Goal: Navigation & Orientation: Find specific page/section

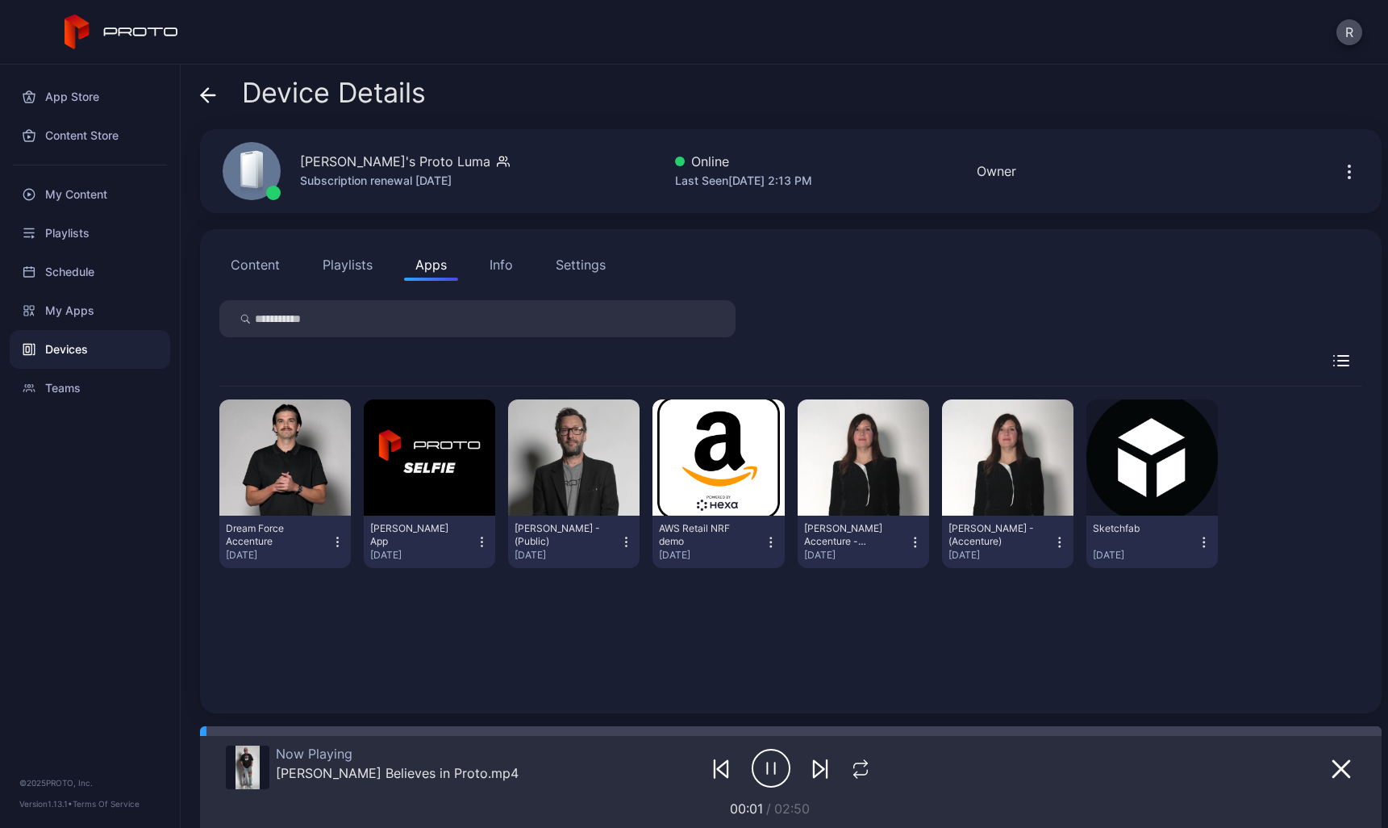
click at [503, 274] on button "Info" at bounding box center [501, 264] width 46 height 32
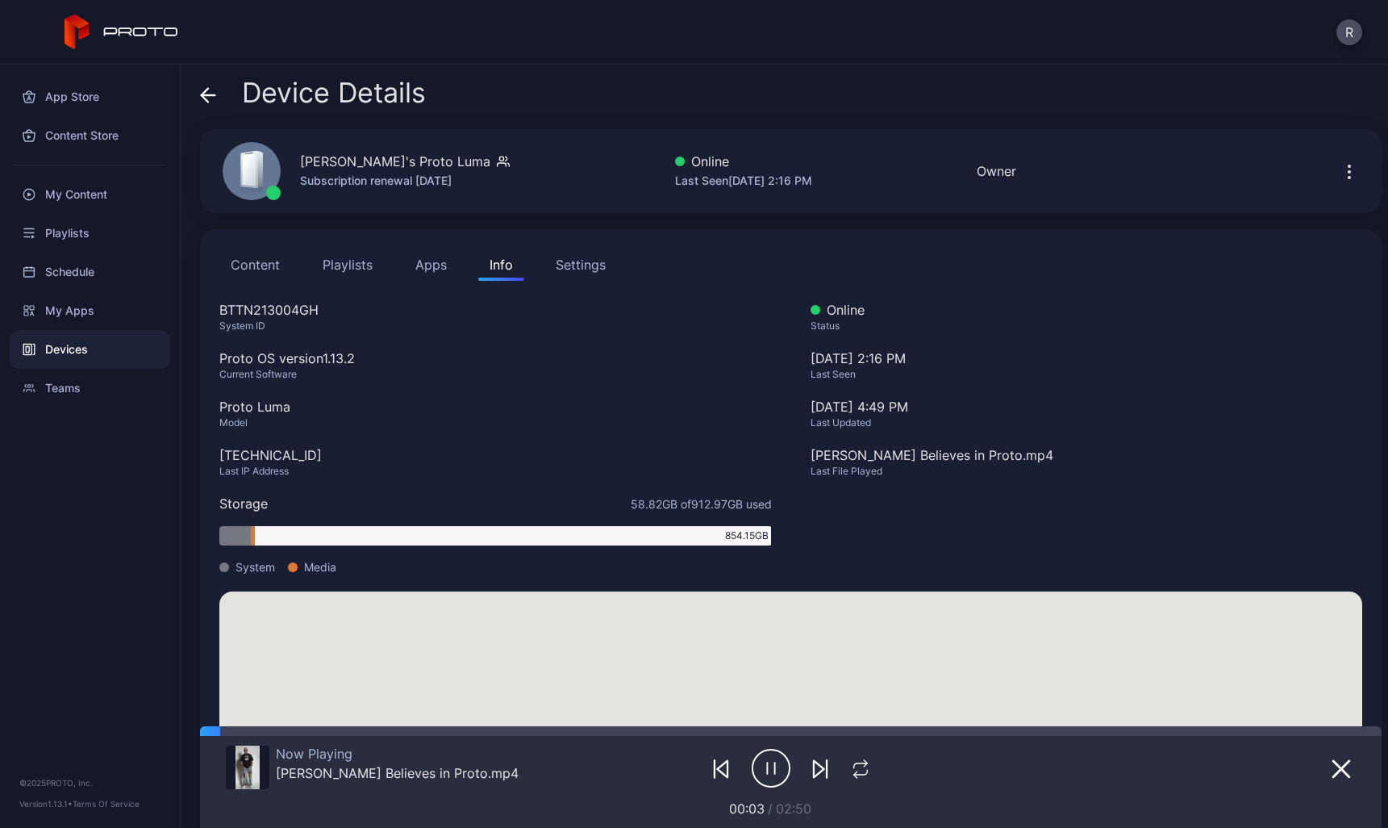
click at [435, 257] on button "Apps" at bounding box center [431, 264] width 54 height 32
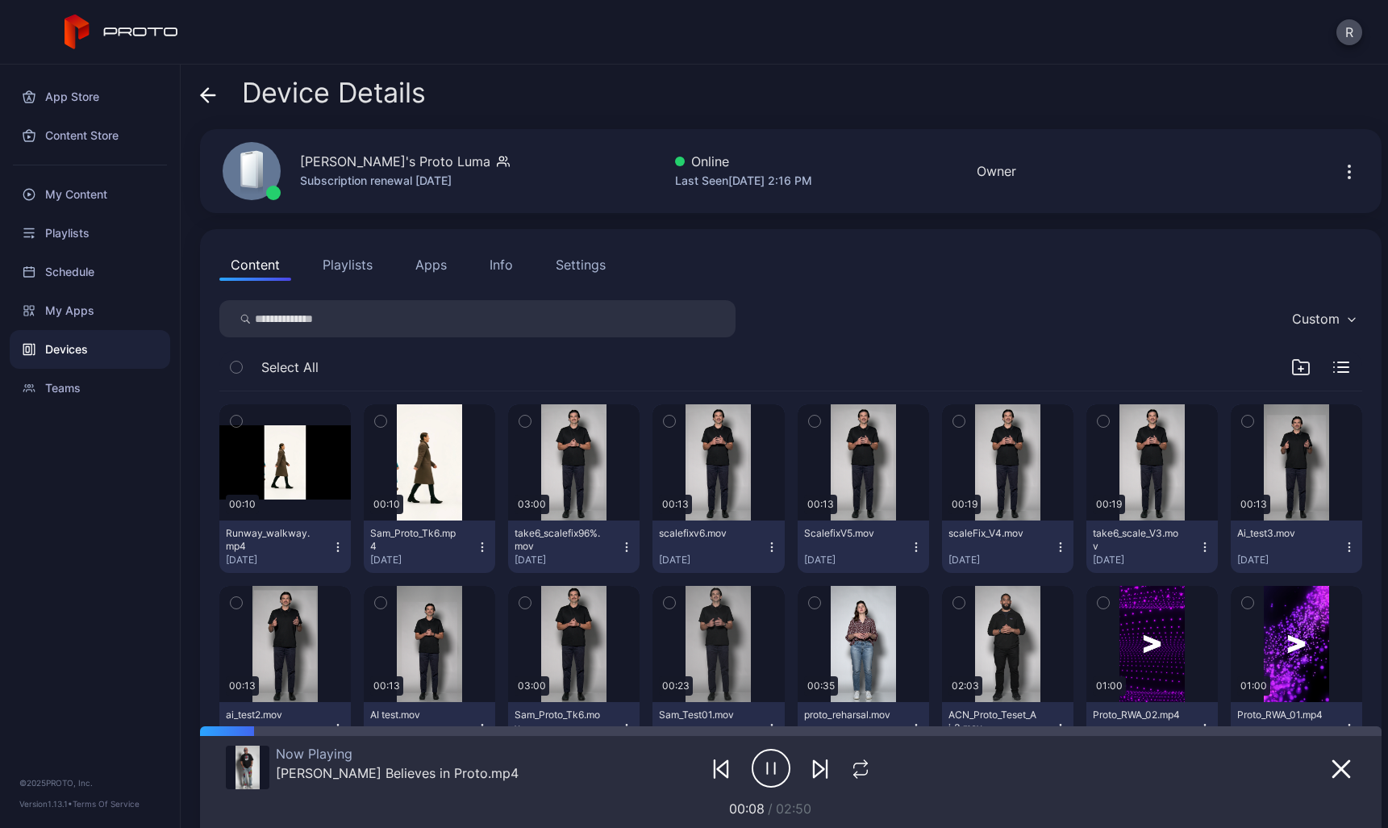
click at [440, 252] on button "Apps" at bounding box center [431, 264] width 54 height 32
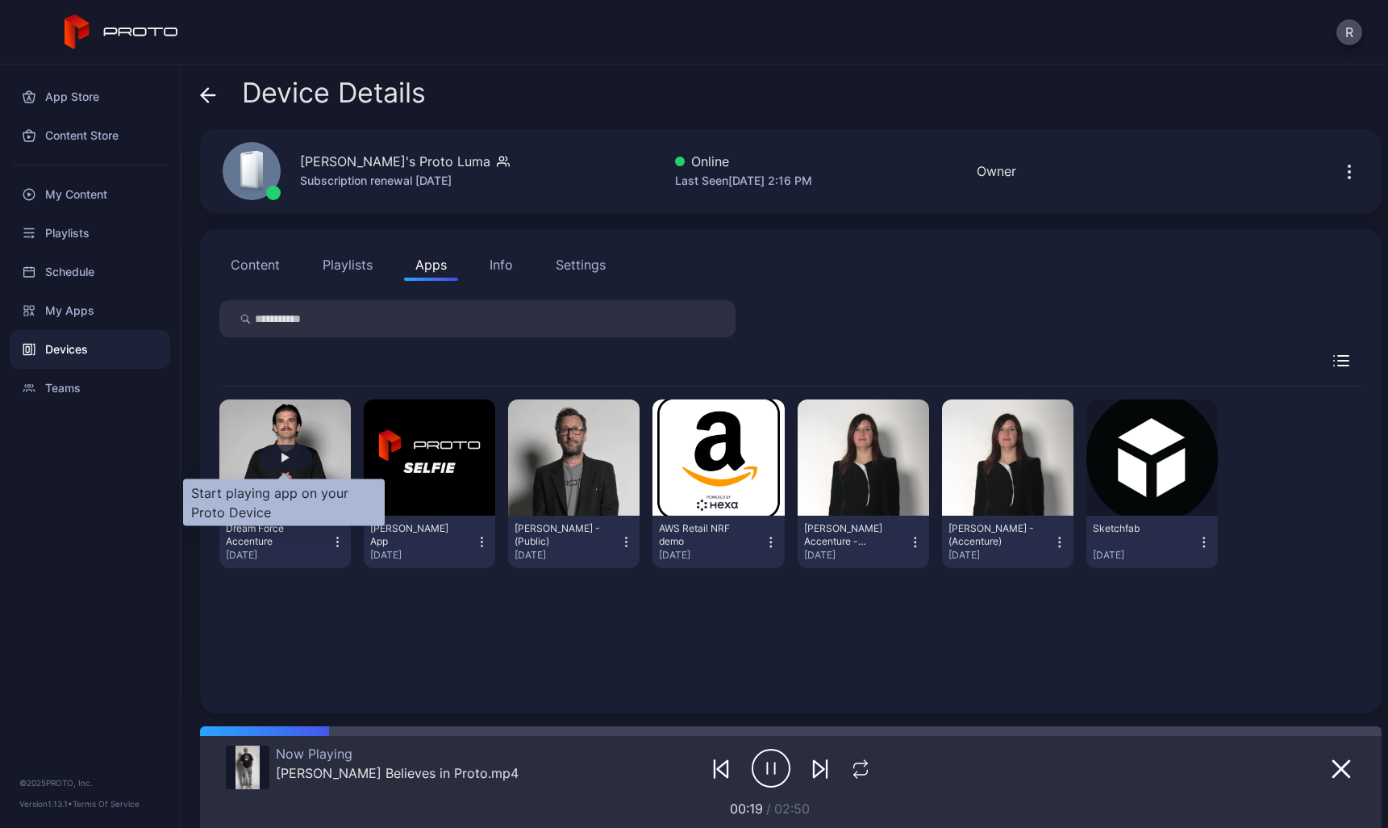
click at [263, 454] on div "button" at bounding box center [286, 457] width 52 height 26
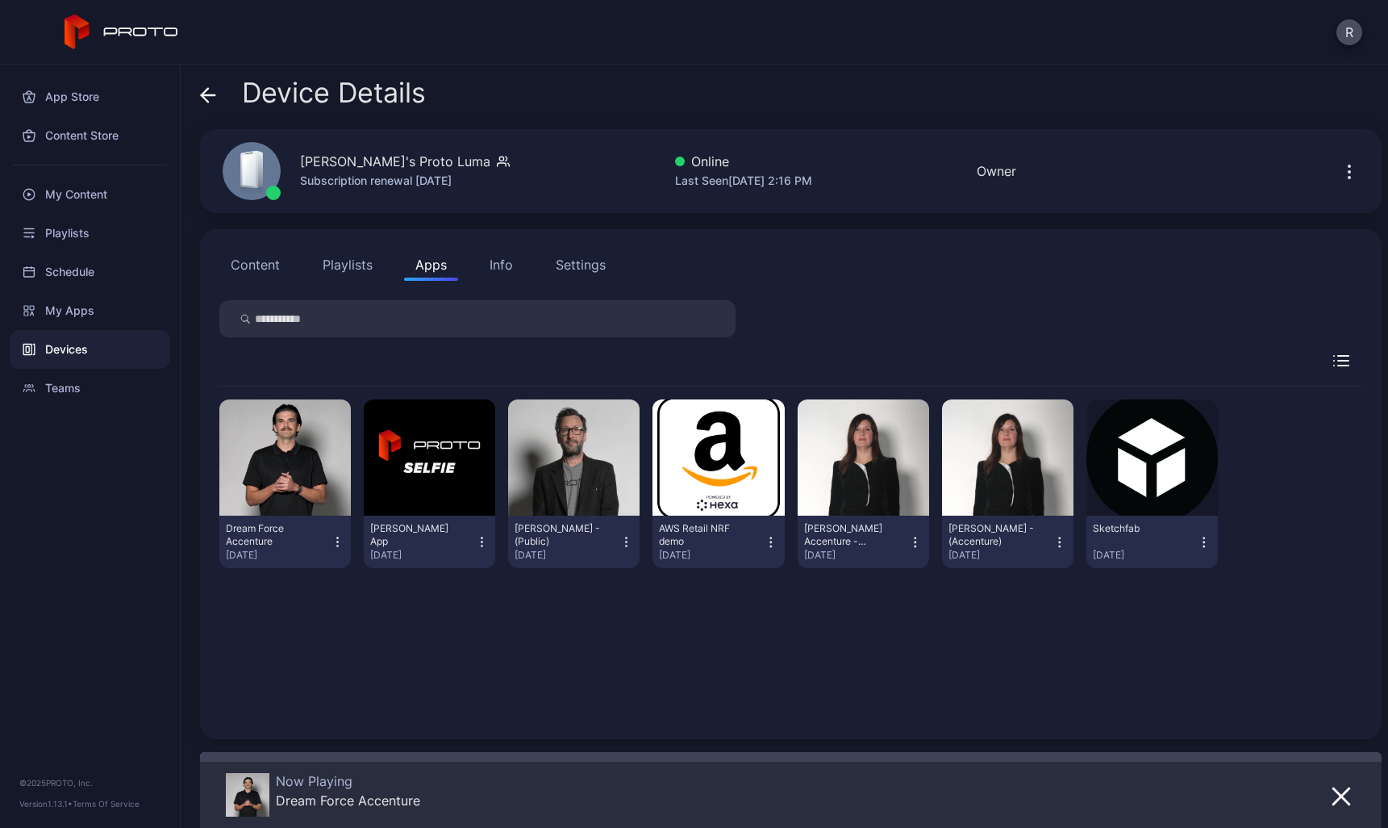
click at [334, 541] on icon "button" at bounding box center [338, 542] width 15 height 16
click at [943, 620] on div "Dream Force Accenture [DATE] [PERSON_NAME] App [DATE] [PERSON_NAME] Persona - (…" at bounding box center [790, 552] width 1143 height 333
click at [1332, 786] on icon "button" at bounding box center [1341, 795] width 19 height 19
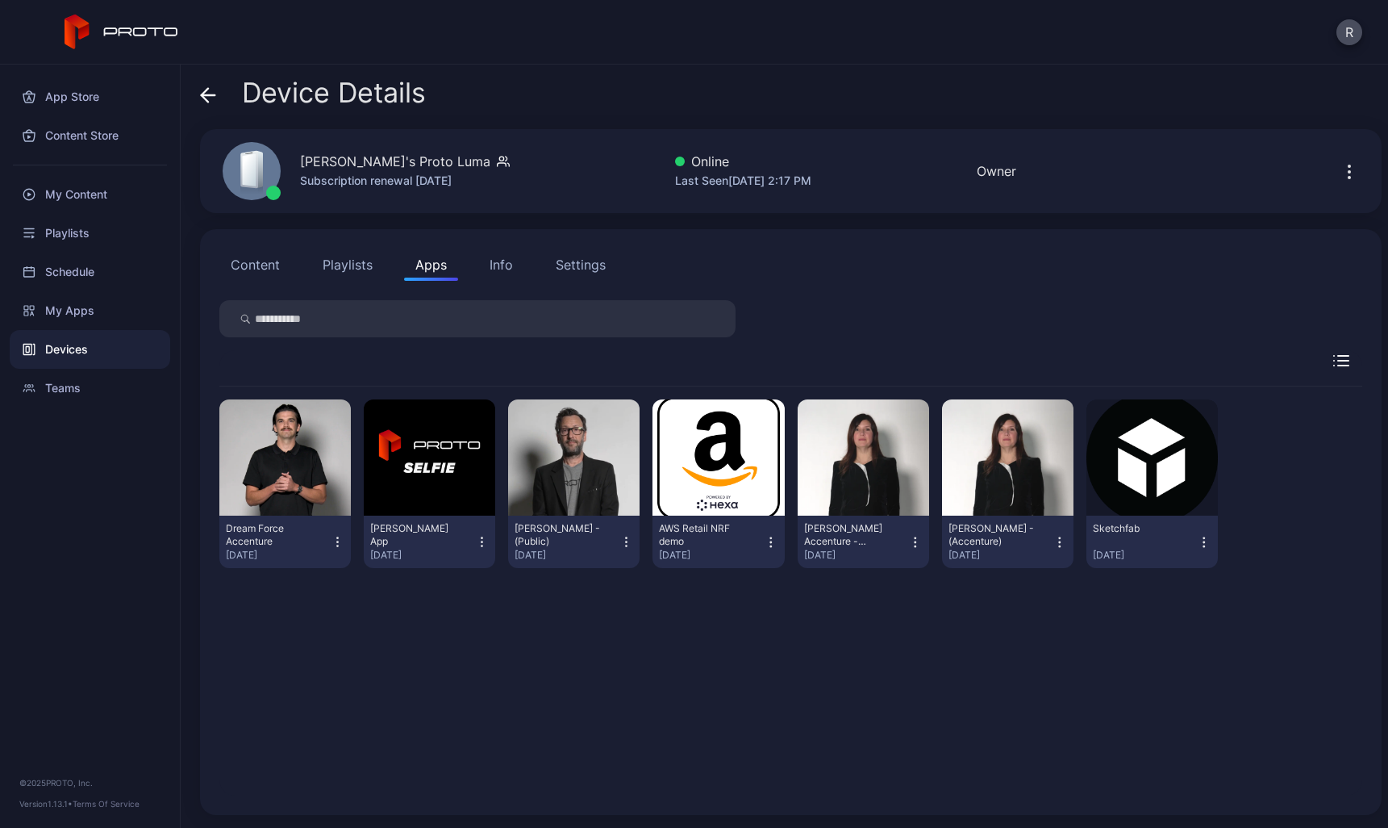
click at [412, 257] on button "Apps" at bounding box center [431, 264] width 54 height 32
click at [65, 311] on div "My Apps" at bounding box center [90, 310] width 161 height 39
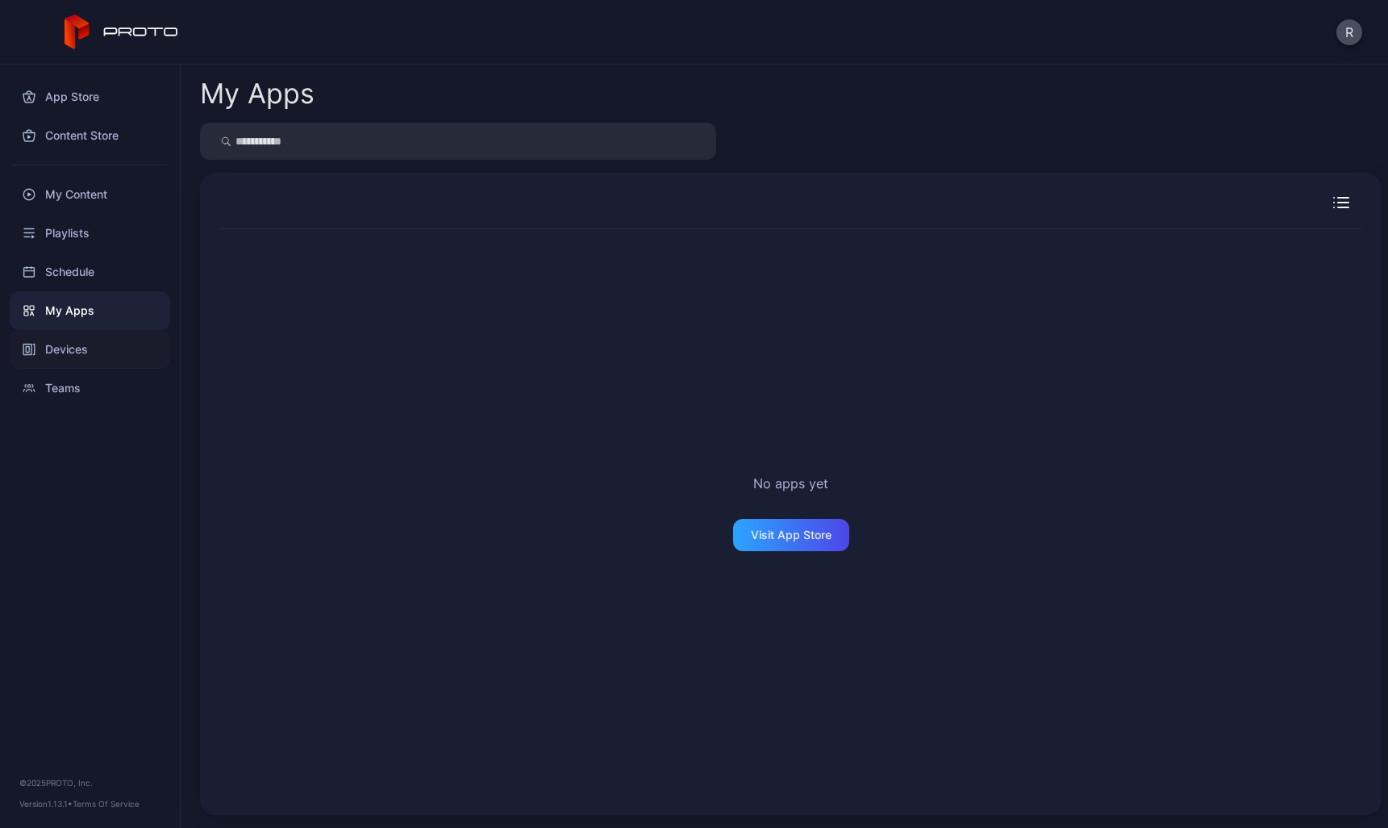
click at [81, 345] on div "Devices" at bounding box center [90, 349] width 161 height 39
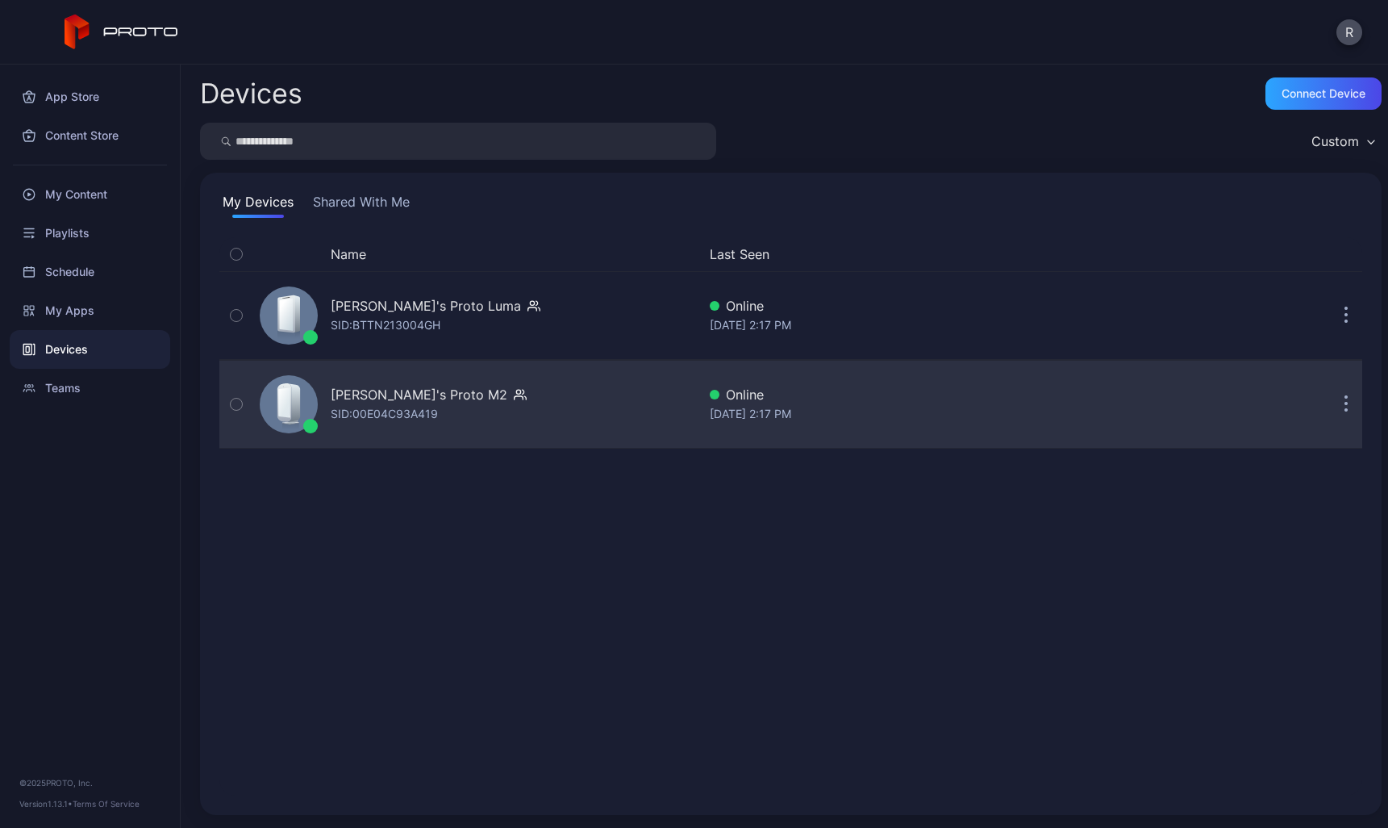
click at [423, 401] on div "Rick's Proto M2" at bounding box center [419, 394] width 177 height 19
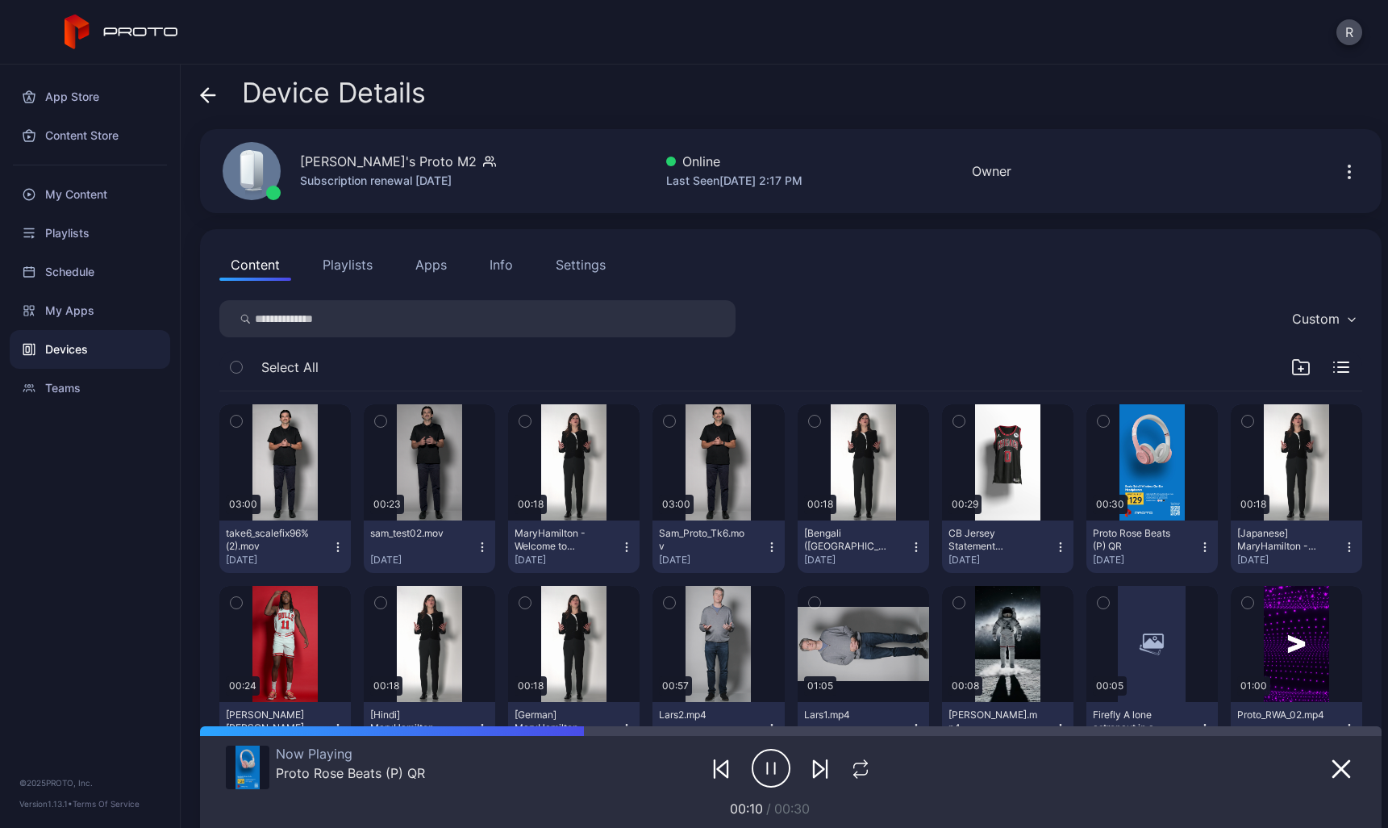
click at [418, 248] on div "Content Playlists Apps Info Settings Custom Select All 03:00 take6_scalefix96%(…" at bounding box center [791, 695] width 1182 height 933
click at [429, 280] on button "Apps" at bounding box center [431, 264] width 54 height 32
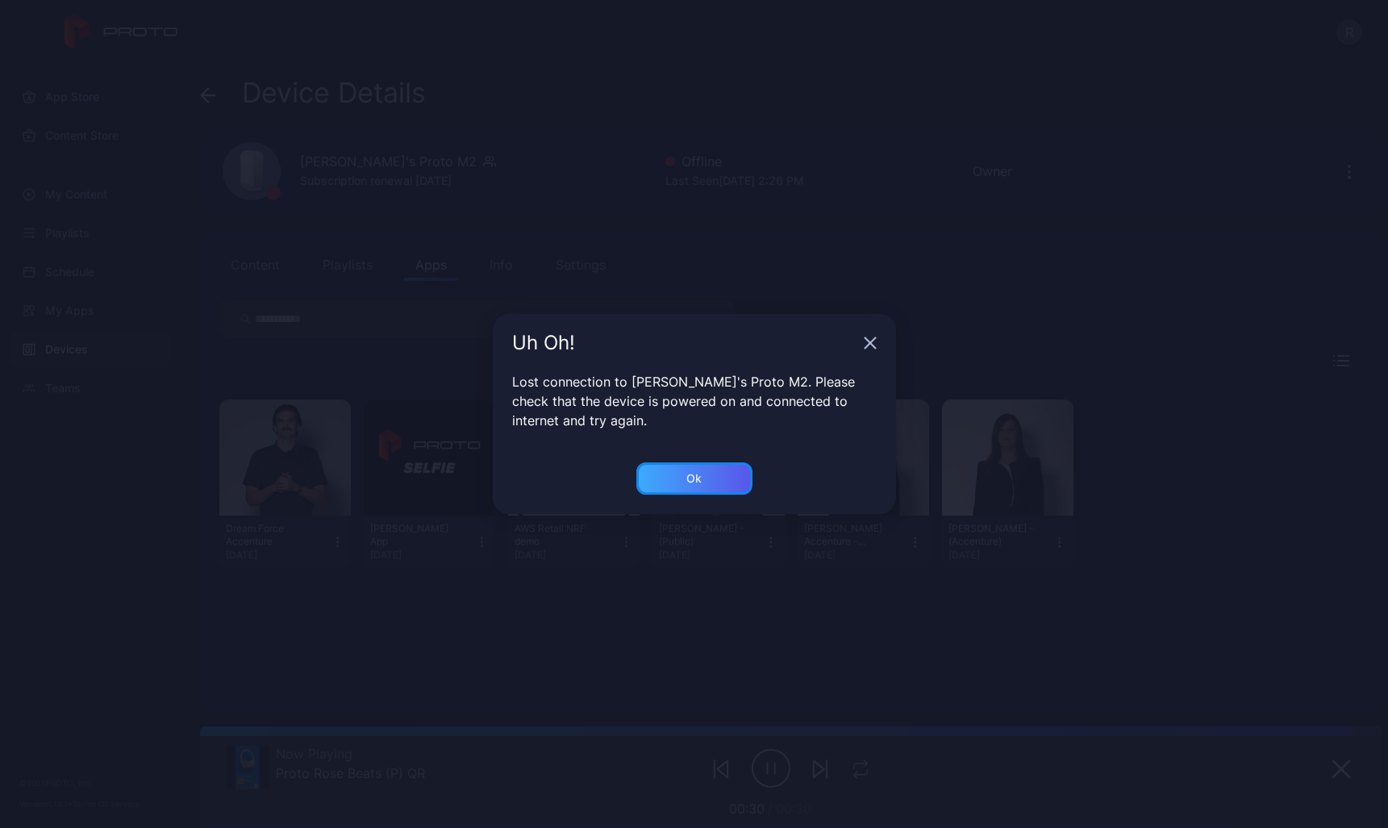
click at [653, 483] on div "Ok" at bounding box center [694, 478] width 116 height 32
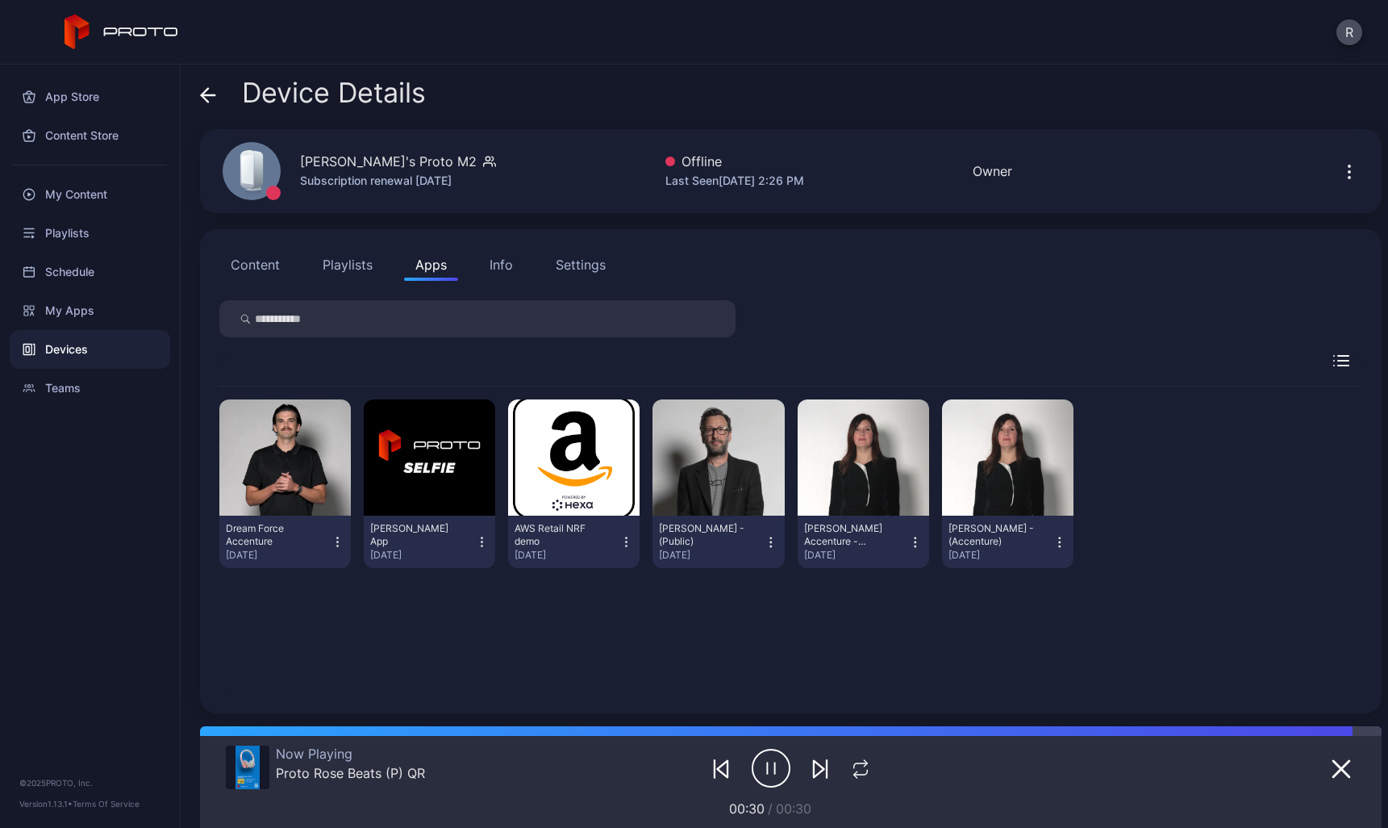
click at [352, 264] on button "Playlists" at bounding box center [347, 264] width 73 height 32
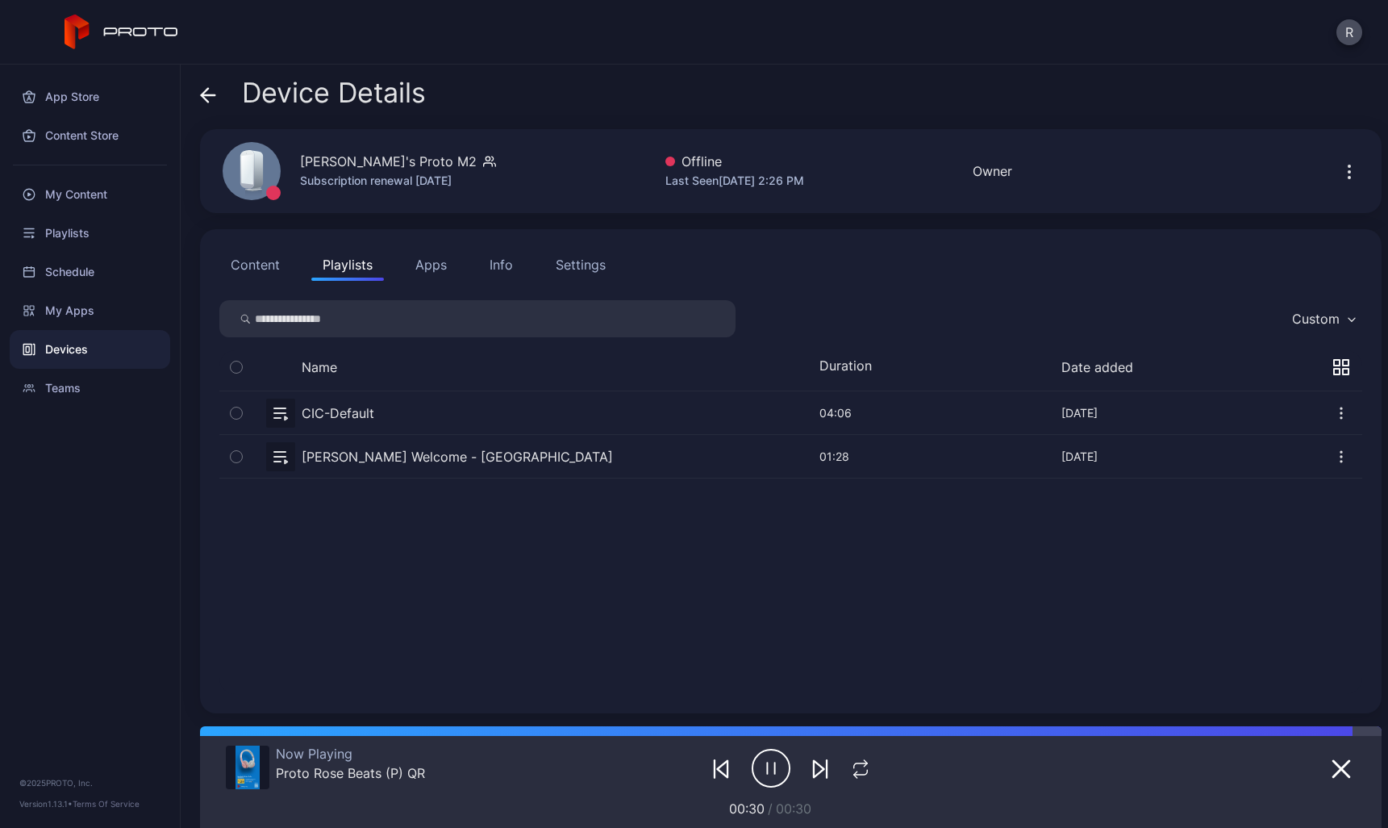
click at [419, 252] on button "Apps" at bounding box center [431, 264] width 54 height 32
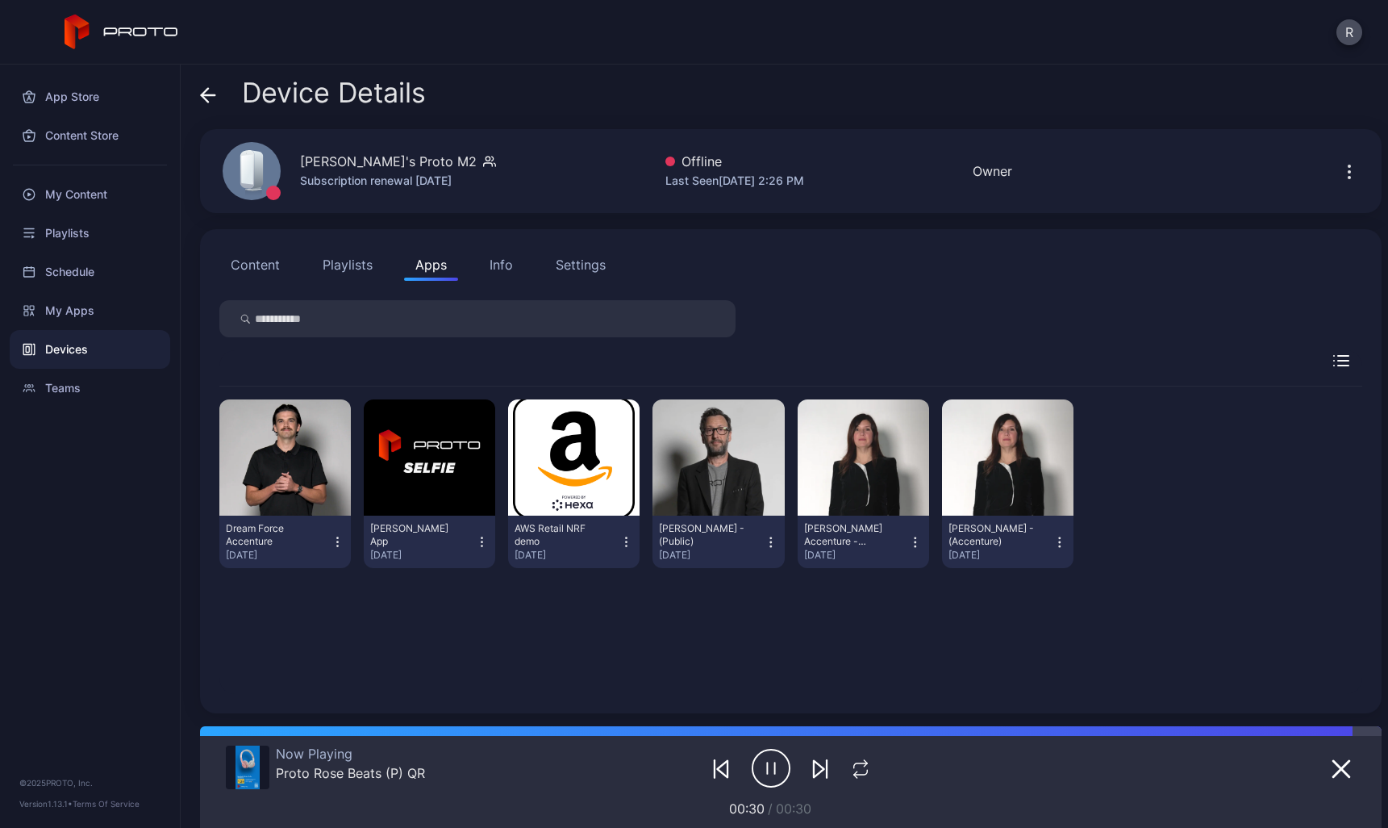
click at [277, 255] on button "Content" at bounding box center [255, 264] width 72 height 32
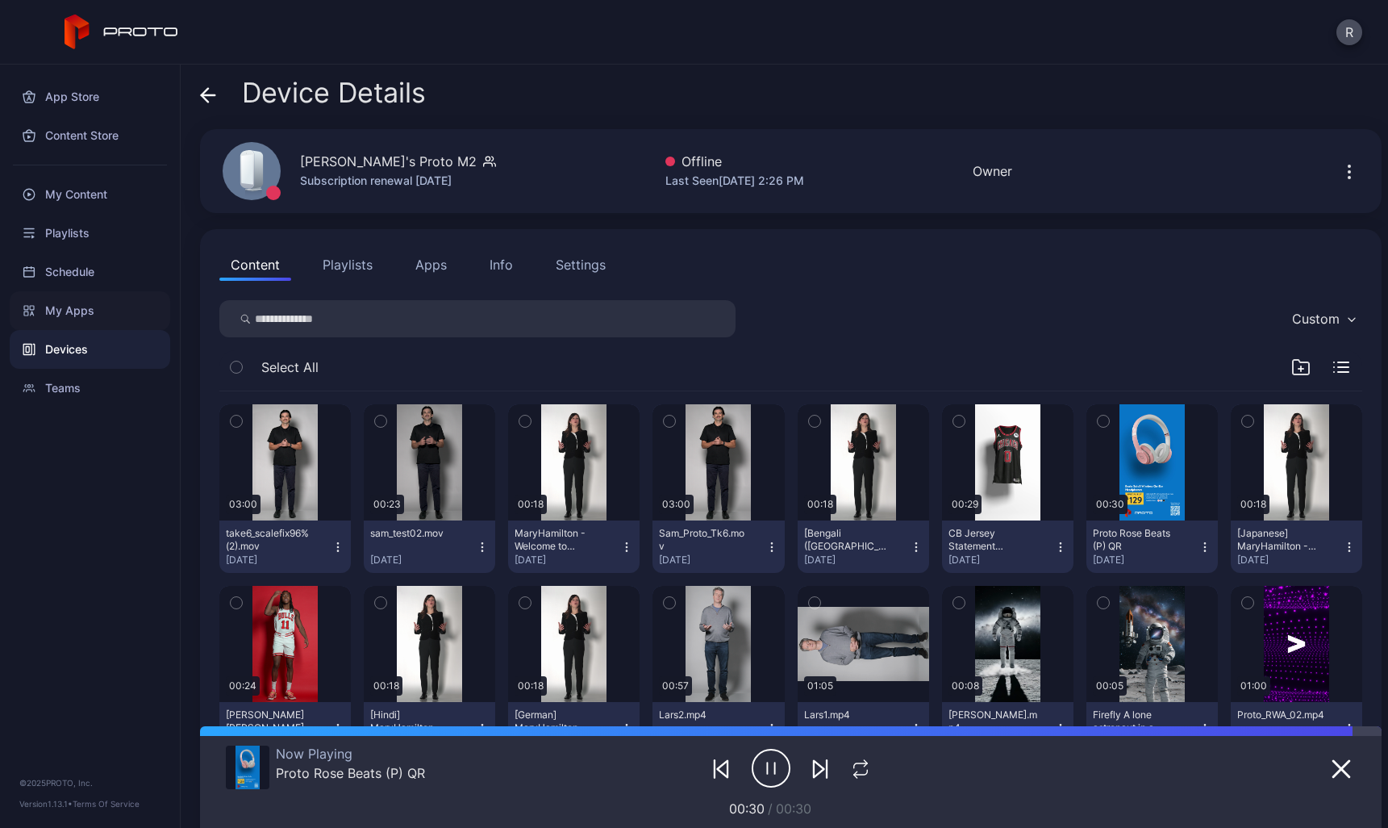
click at [74, 311] on div "My Apps" at bounding box center [90, 310] width 161 height 39
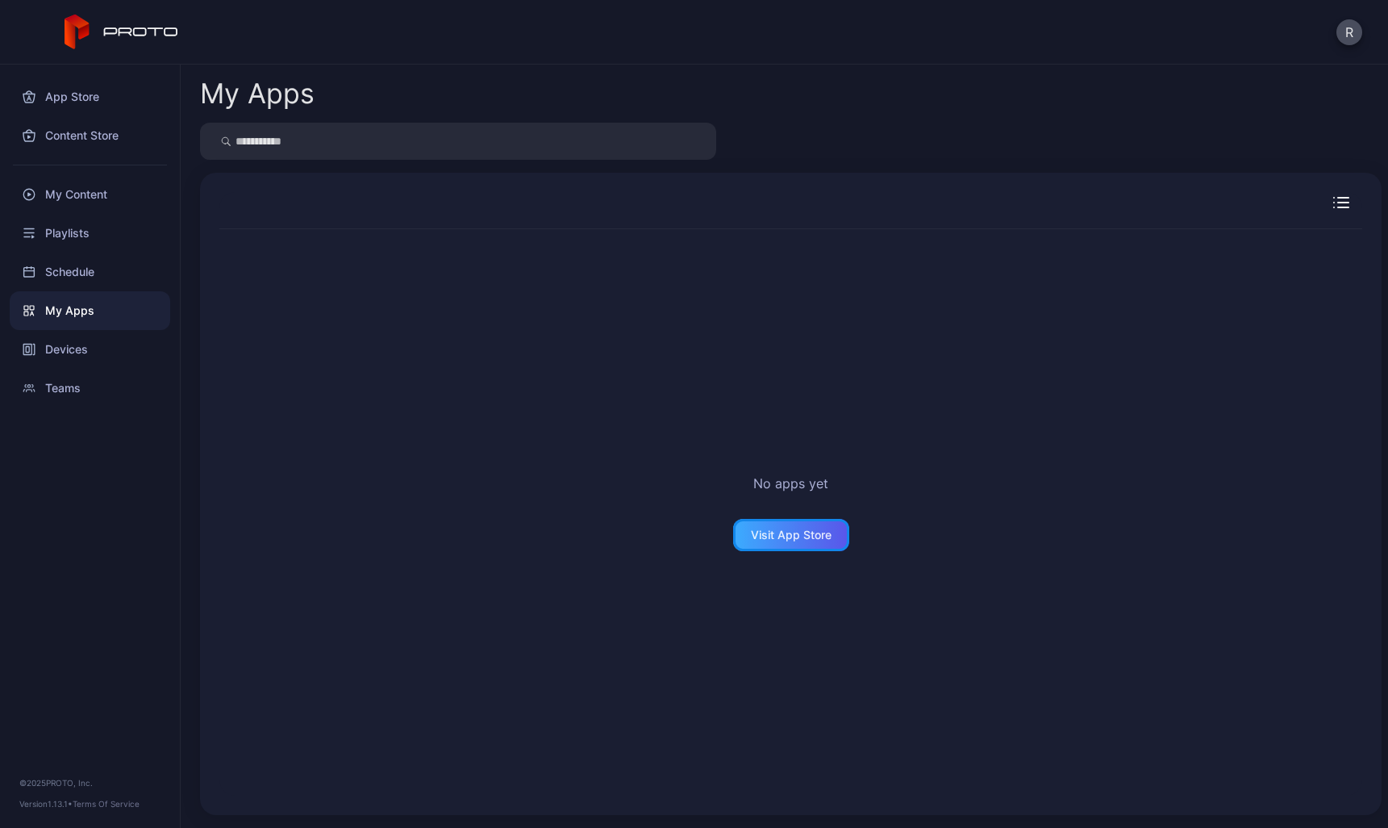
click at [774, 534] on div "Visit App Store" at bounding box center [791, 534] width 81 height 13
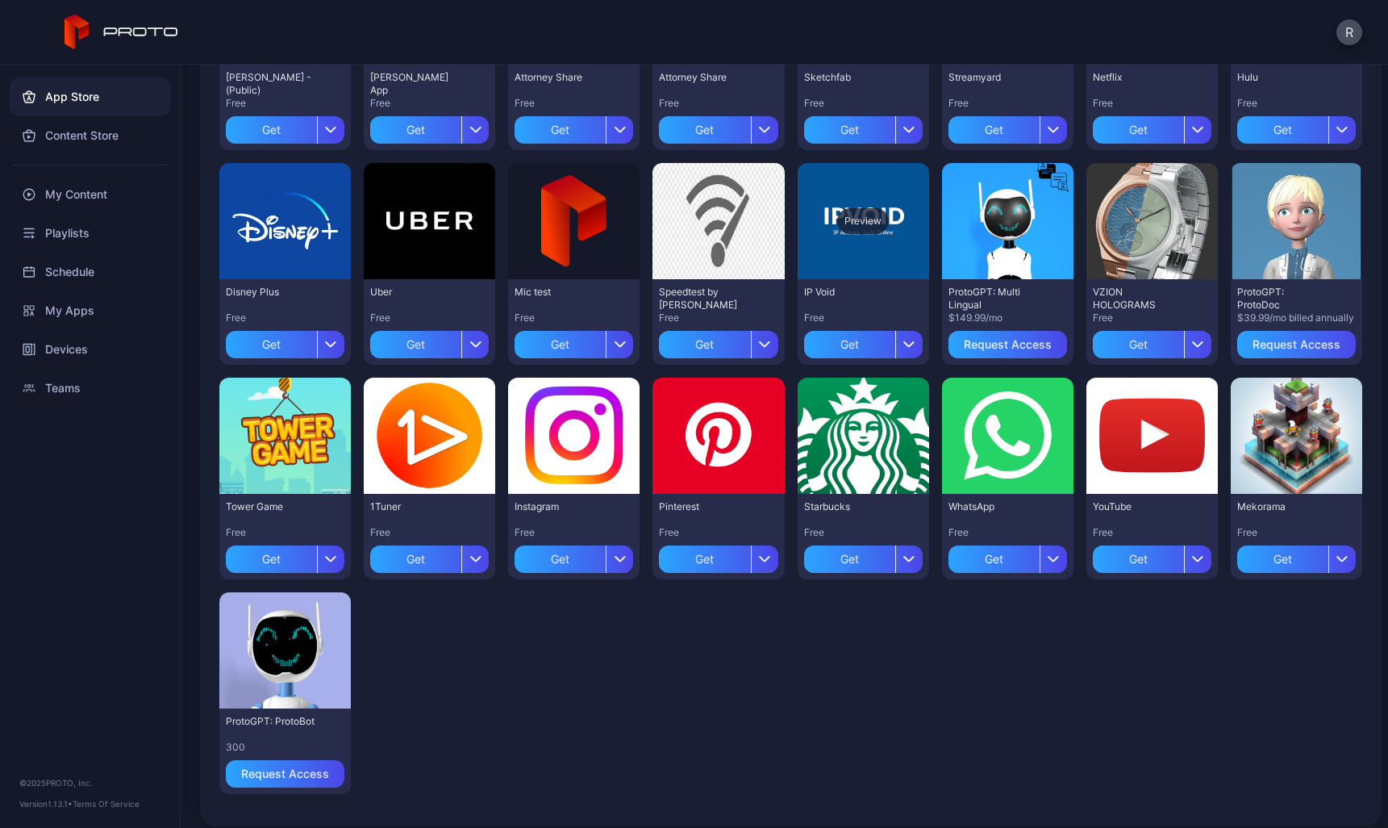
scroll to position [300, 0]
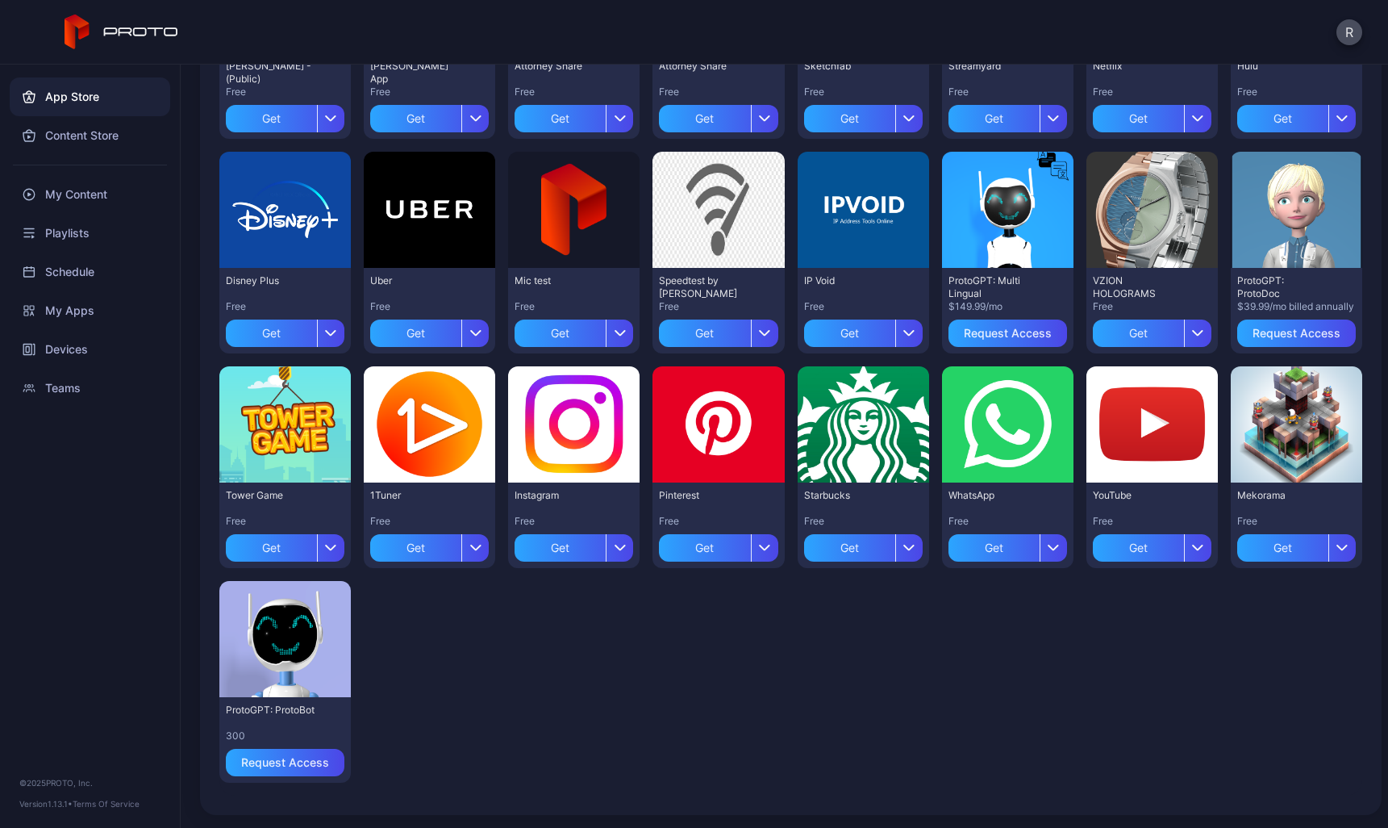
drag, startPoint x: 1049, startPoint y: 695, endPoint x: 1054, endPoint y: 678, distance: 17.9
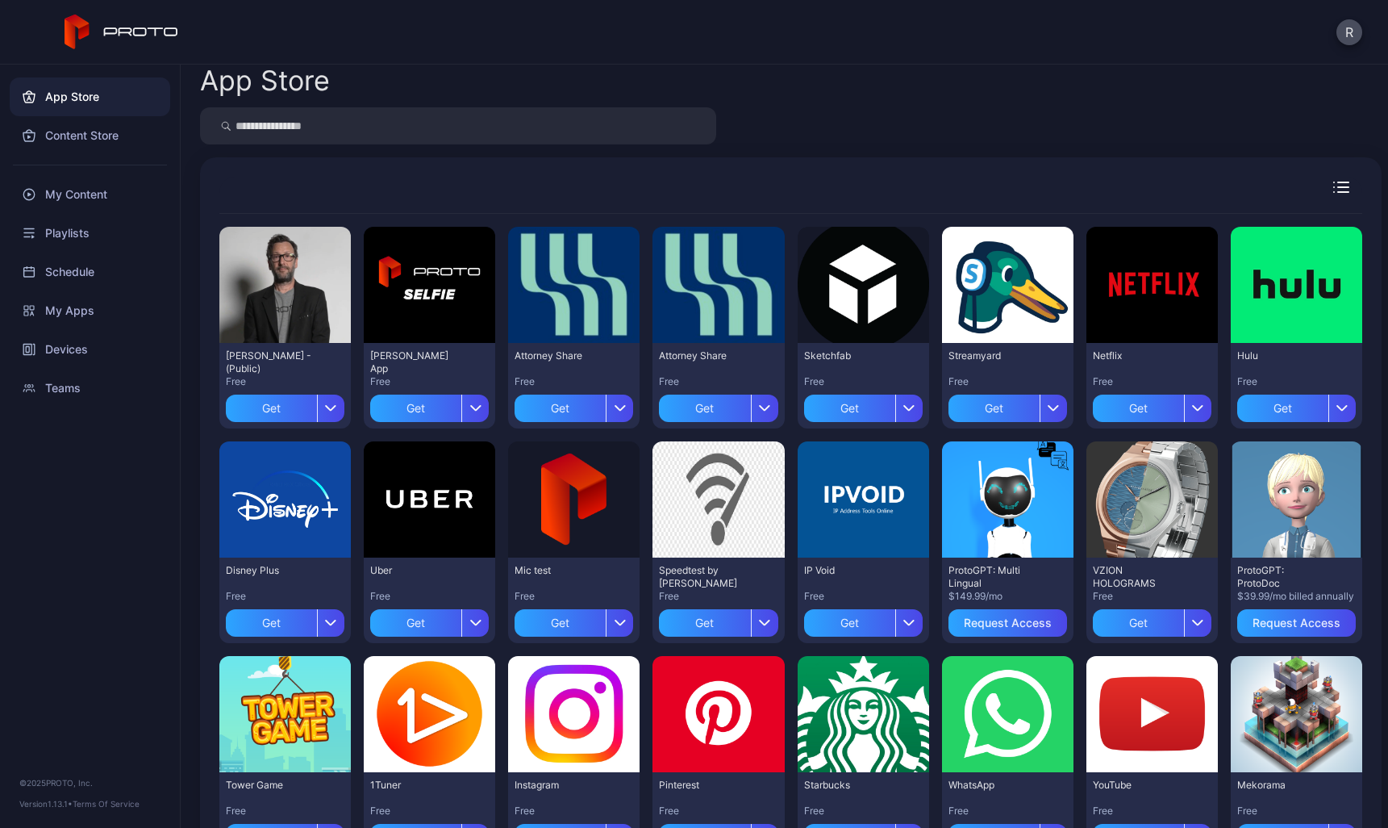
scroll to position [0, 0]
